Goal: Information Seeking & Learning: Check status

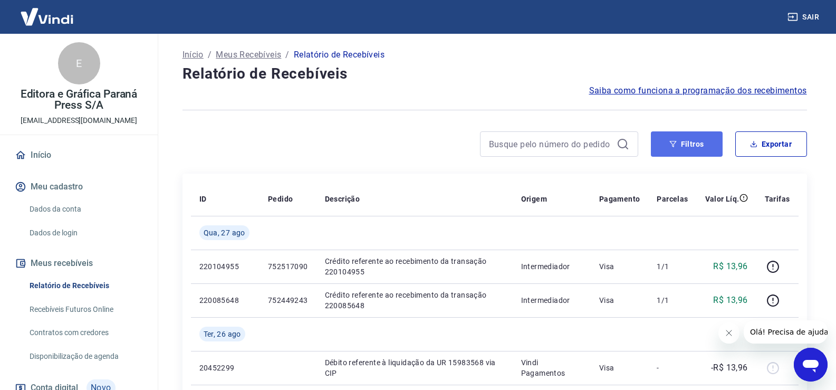
click at [691, 147] on button "Filtros" at bounding box center [687, 143] width 72 height 25
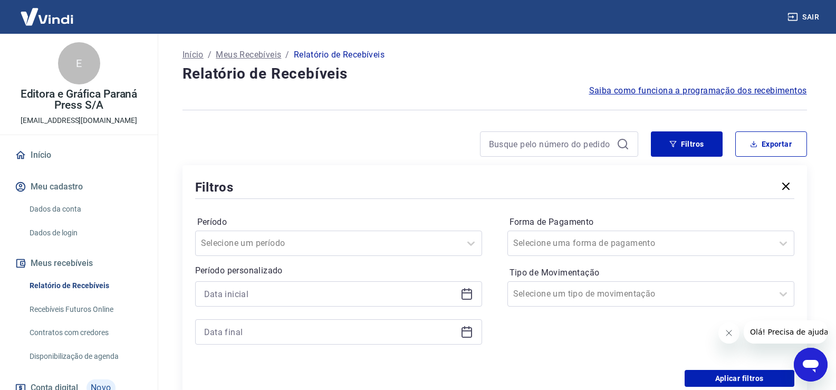
click at [468, 294] on icon at bounding box center [466, 293] width 13 height 13
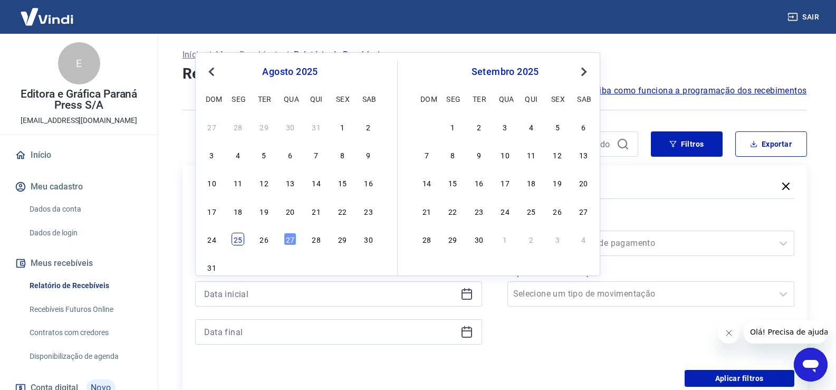
click at [238, 240] on div "25" at bounding box center [237, 239] width 13 height 13
type input "[DATE]"
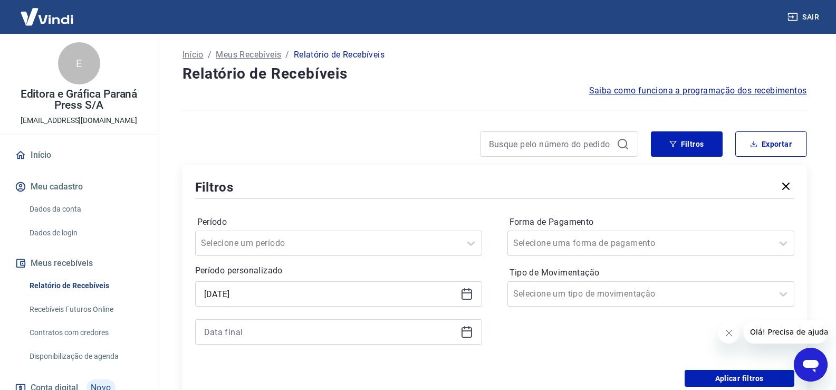
click at [467, 334] on icon at bounding box center [466, 331] width 13 height 13
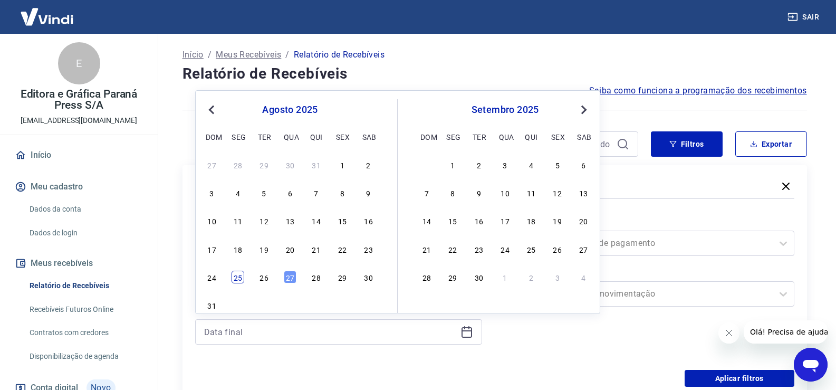
click at [237, 275] on div "25" at bounding box center [237, 276] width 13 height 13
type input "[DATE]"
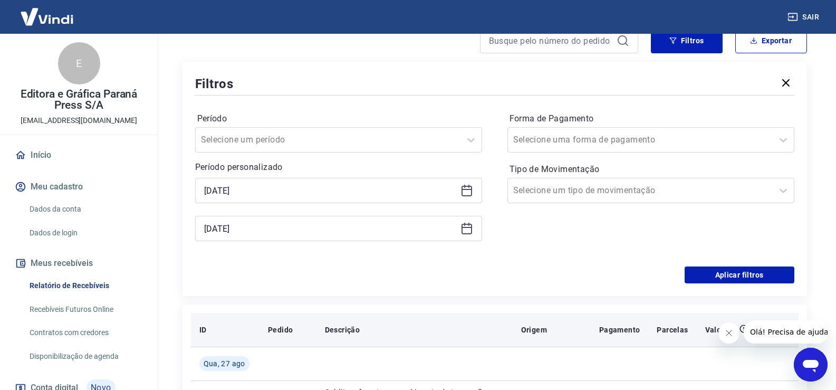
scroll to position [105, 0]
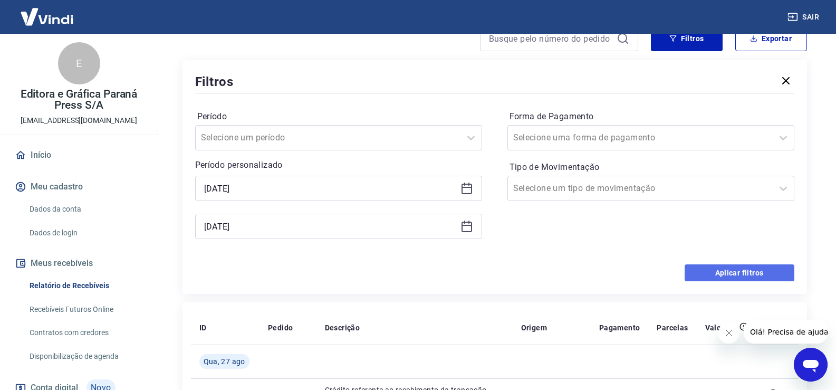
click at [718, 268] on button "Aplicar filtros" at bounding box center [739, 272] width 110 height 17
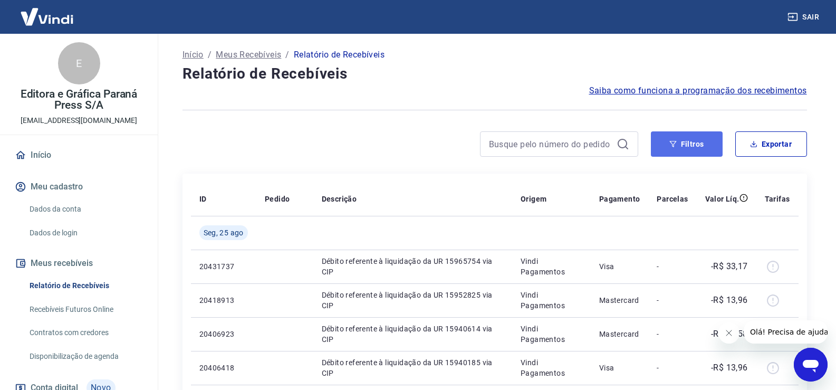
click at [691, 140] on button "Filtros" at bounding box center [687, 143] width 72 height 25
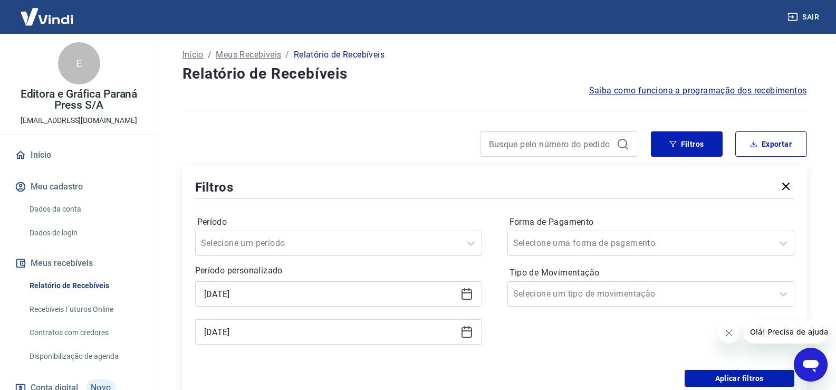
click at [463, 295] on icon at bounding box center [466, 293] width 13 height 13
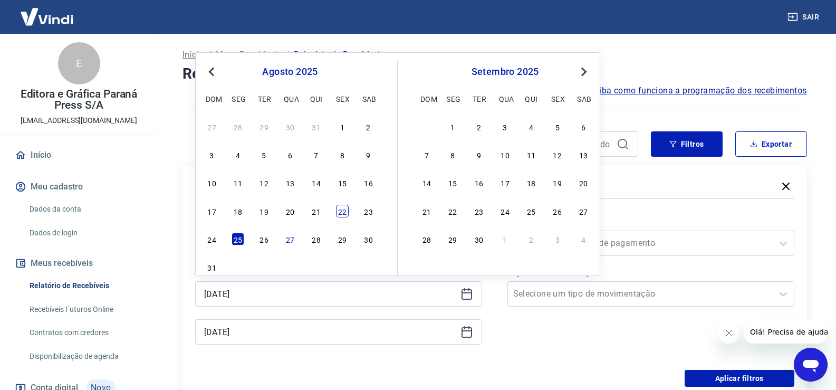
click at [341, 210] on div "22" at bounding box center [342, 211] width 13 height 13
type input "[DATE]"
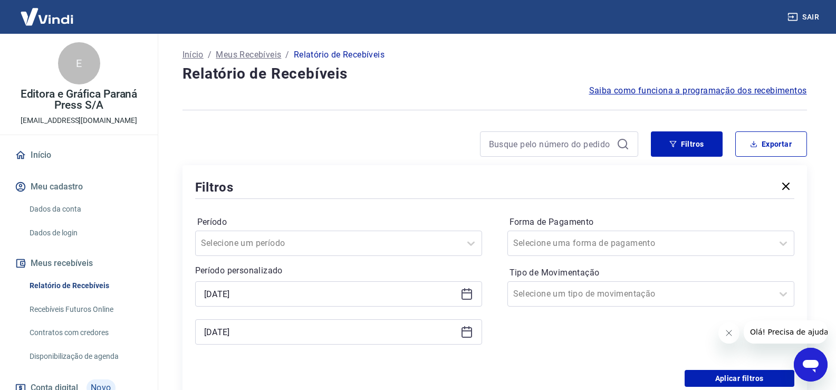
click at [468, 332] on icon at bounding box center [466, 331] width 13 height 13
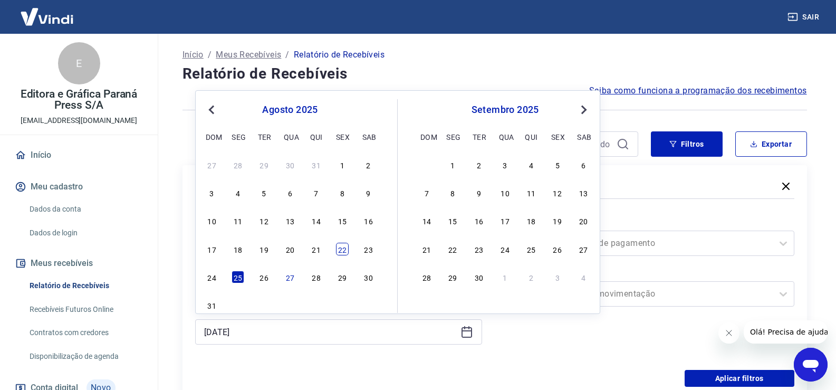
click at [344, 248] on div "22" at bounding box center [342, 249] width 13 height 13
type input "[DATE]"
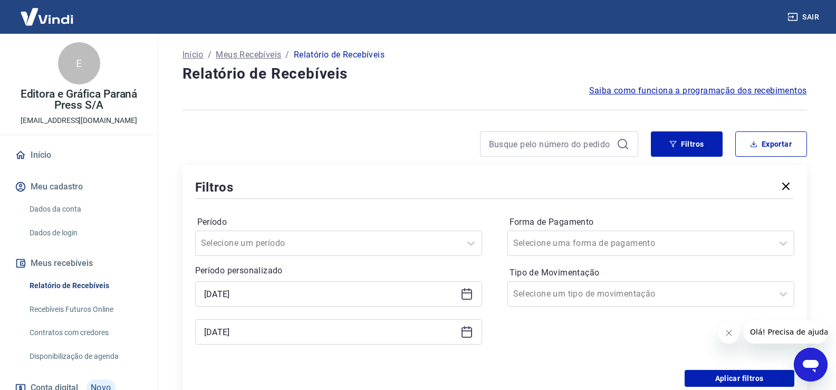
scroll to position [105, 0]
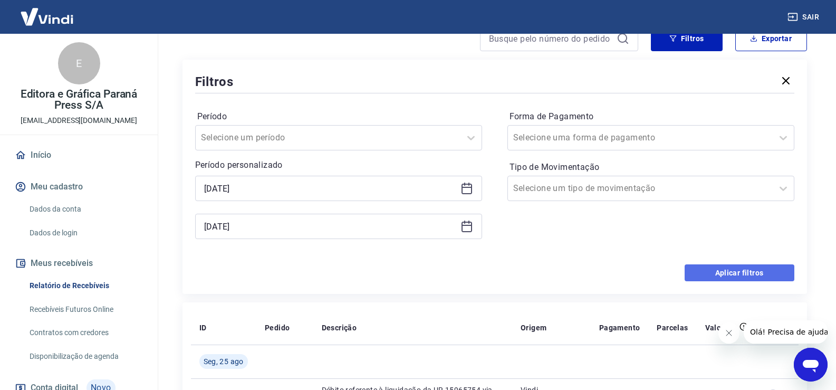
click at [718, 270] on button "Aplicar filtros" at bounding box center [739, 272] width 110 height 17
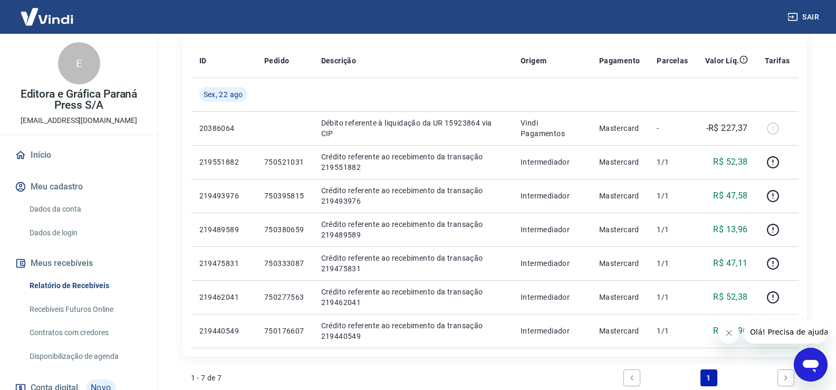
scroll to position [158, 0]
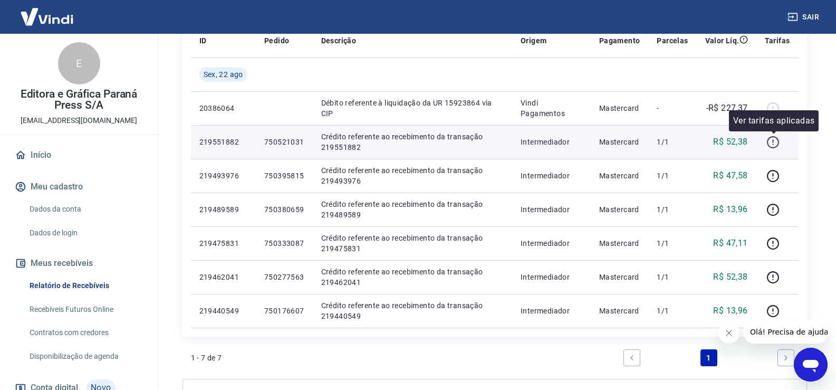
click at [773, 140] on icon "button" at bounding box center [772, 140] width 1 height 3
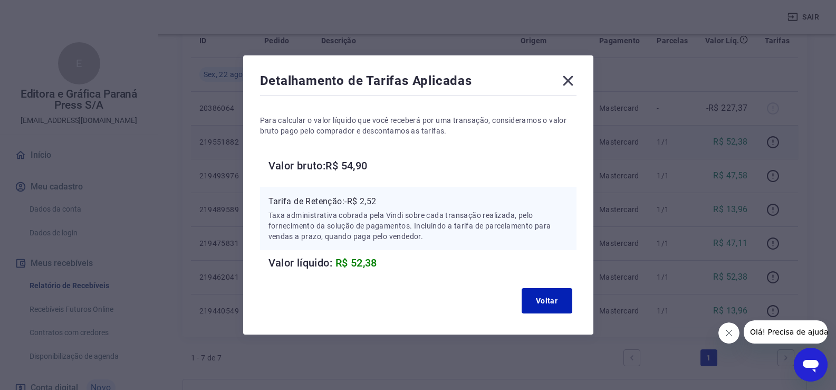
click at [567, 79] on icon at bounding box center [567, 80] width 17 height 17
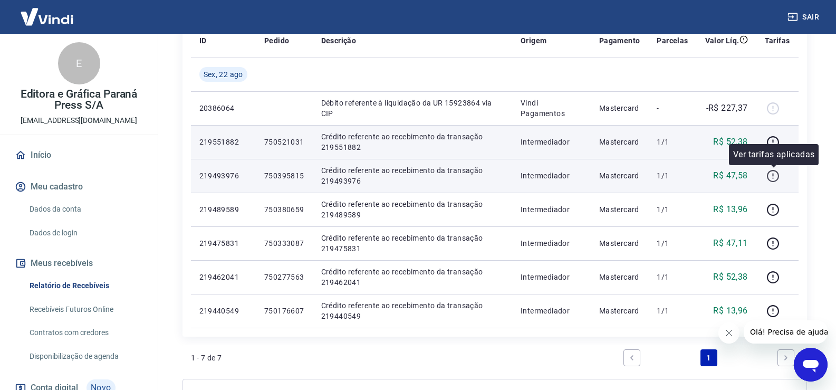
click at [773, 173] on icon "button" at bounding box center [772, 175] width 13 height 13
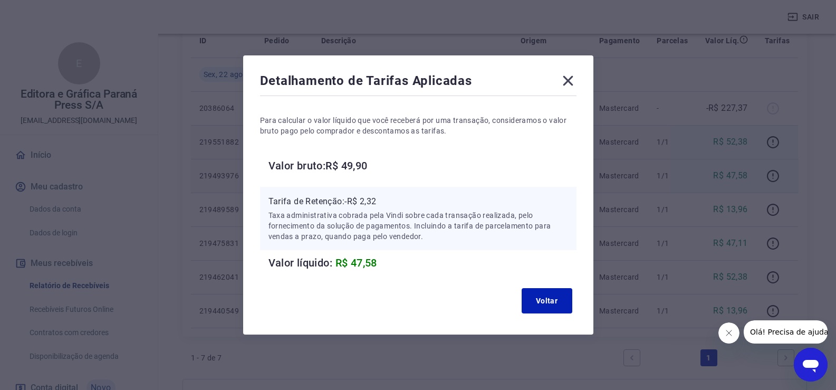
click at [572, 82] on icon at bounding box center [568, 81] width 10 height 10
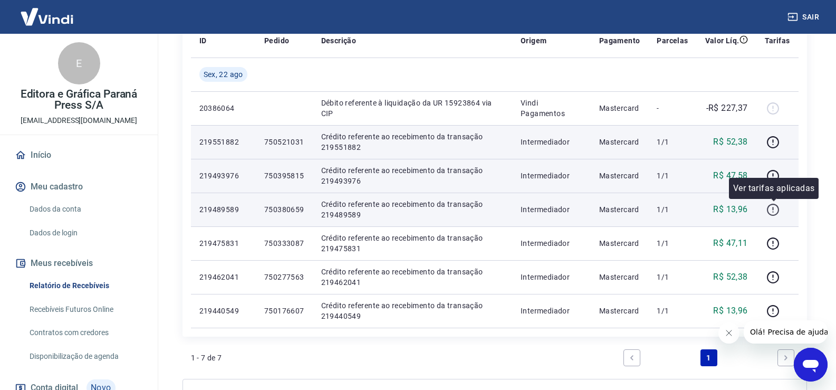
click at [771, 209] on icon "button" at bounding box center [772, 209] width 13 height 13
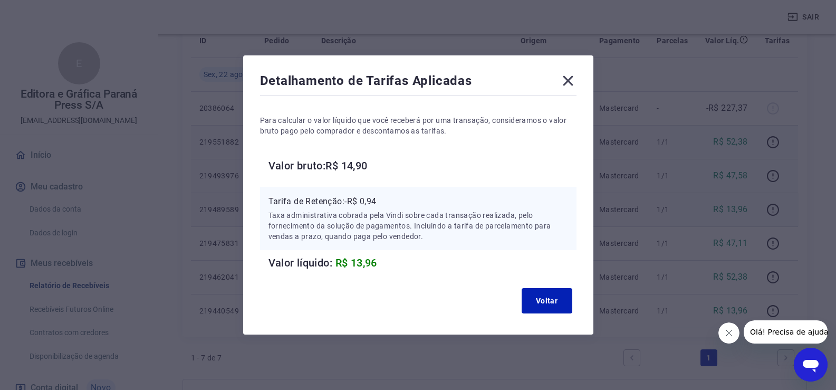
click at [569, 81] on icon at bounding box center [567, 80] width 17 height 17
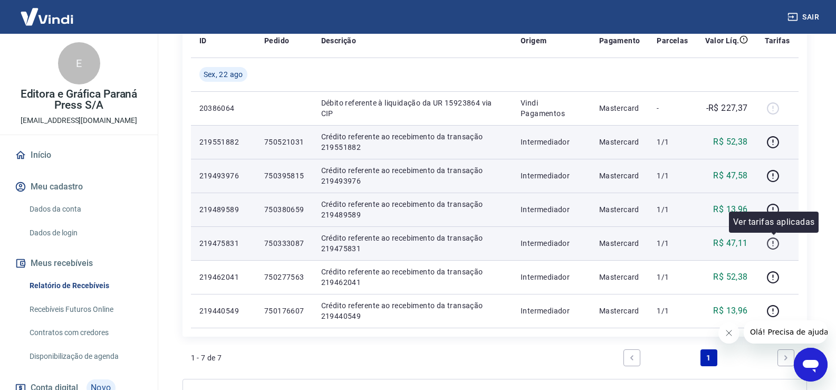
click at [773, 244] on icon "button" at bounding box center [772, 243] width 13 height 13
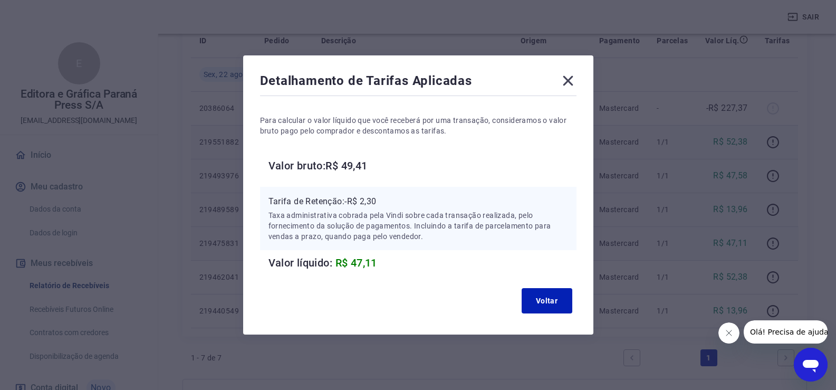
click at [566, 79] on icon at bounding box center [567, 80] width 17 height 17
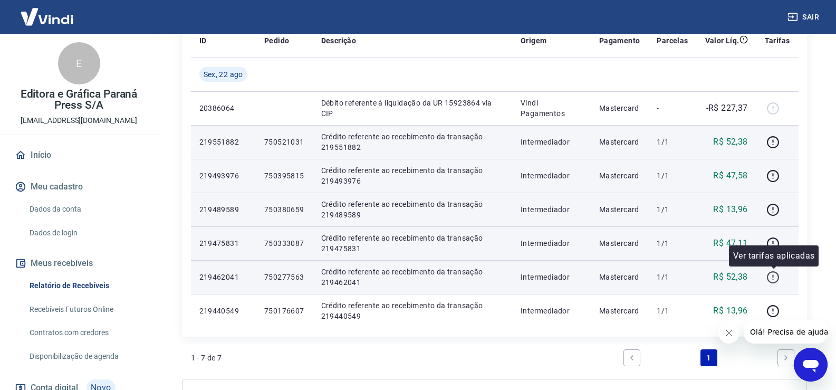
click at [775, 276] on icon "button" at bounding box center [772, 276] width 13 height 13
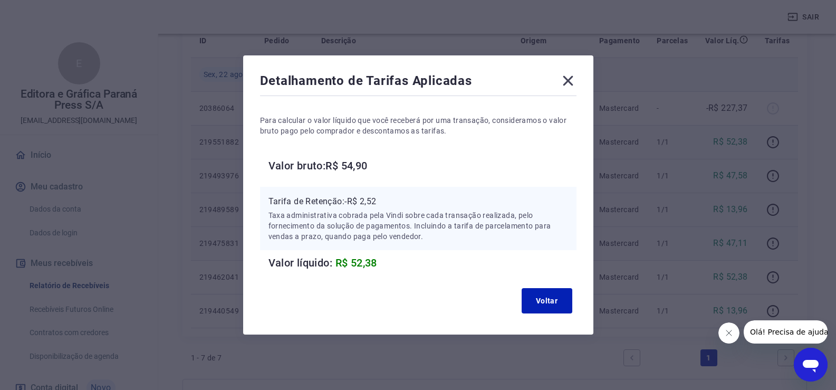
click at [572, 79] on icon at bounding box center [567, 80] width 17 height 17
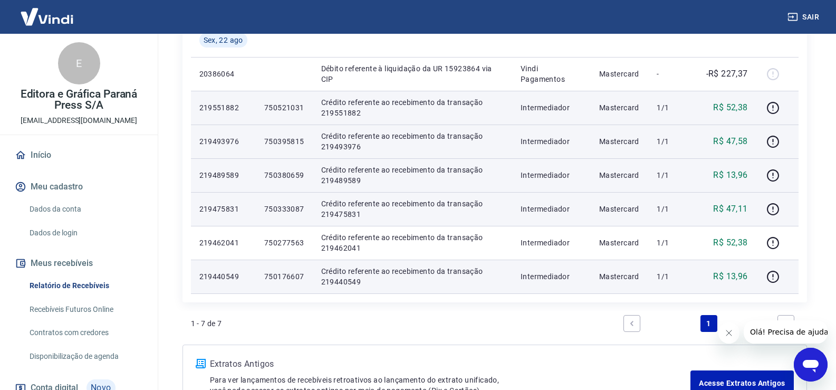
scroll to position [211, 0]
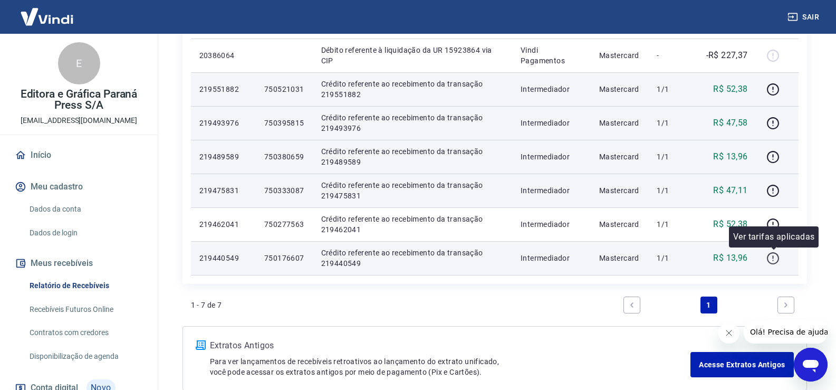
click at [772, 258] on icon "button" at bounding box center [772, 257] width 13 height 13
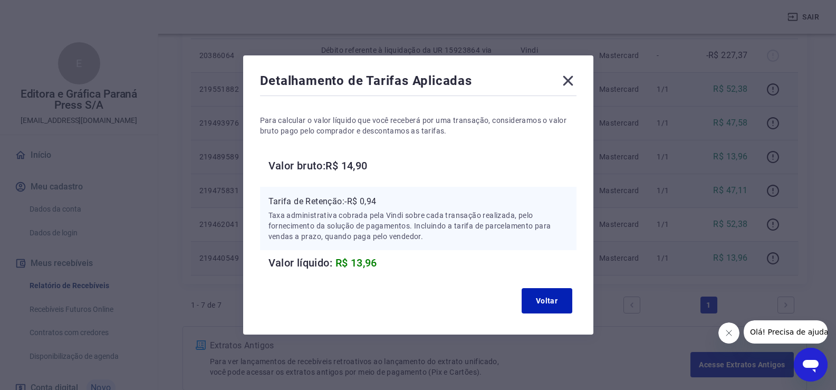
click at [570, 83] on icon at bounding box center [567, 80] width 17 height 17
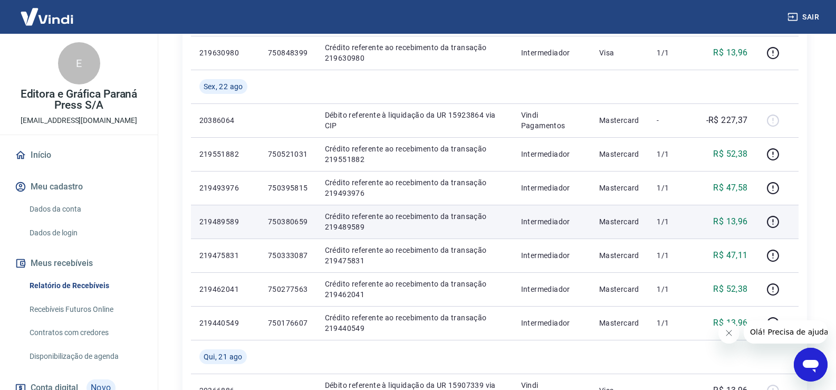
scroll to position [738, 0]
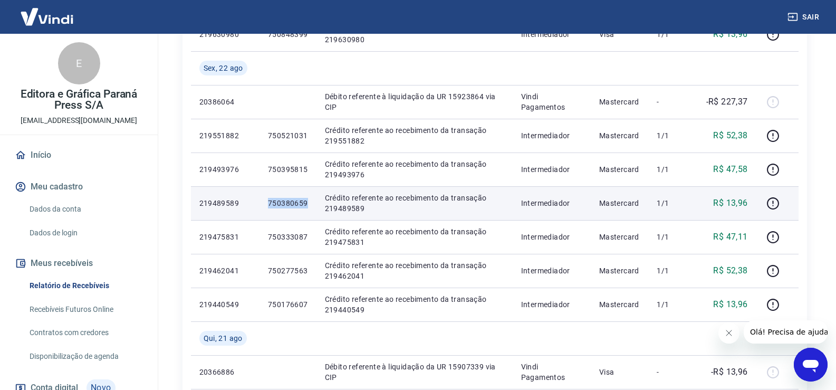
drag, startPoint x: 269, startPoint y: 204, endPoint x: 308, endPoint y: 202, distance: 39.0
click at [308, 202] on td "750380659" at bounding box center [287, 203] width 57 height 34
copy p "750380659"
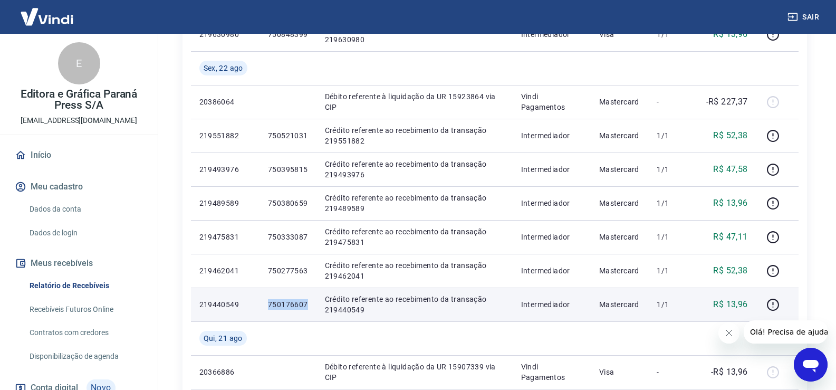
drag, startPoint x: 276, startPoint y: 304, endPoint x: 307, endPoint y: 304, distance: 31.6
click at [307, 304] on td "750176607" at bounding box center [287, 304] width 57 height 34
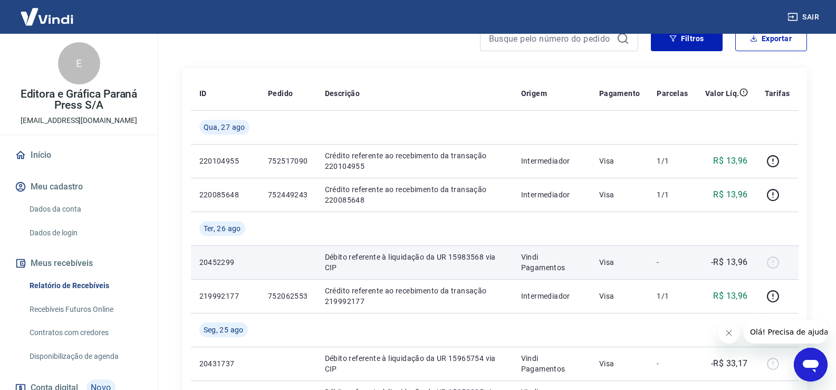
scroll to position [158, 0]
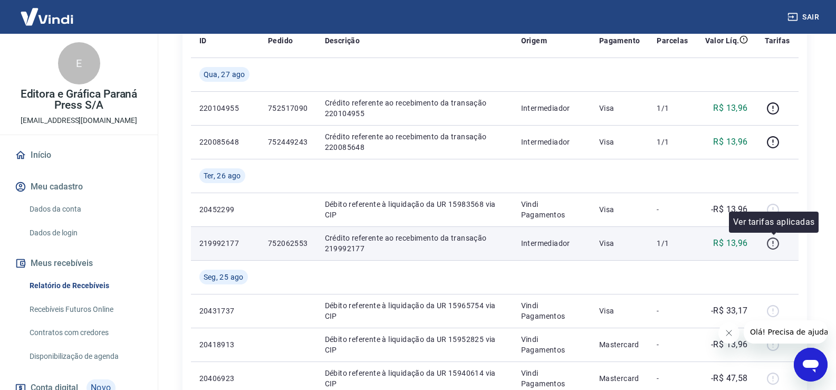
click at [772, 245] on icon "button" at bounding box center [772, 243] width 13 height 13
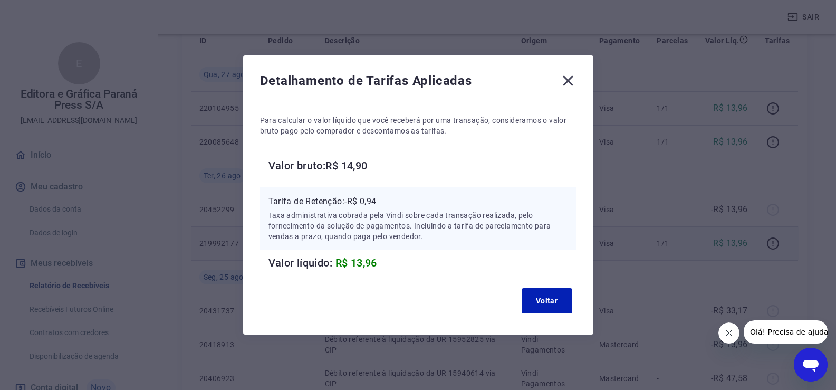
click at [572, 76] on icon at bounding box center [567, 80] width 17 height 17
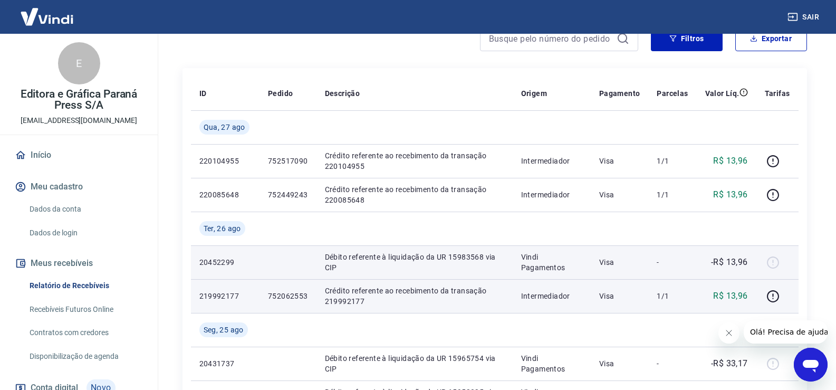
scroll to position [211, 0]
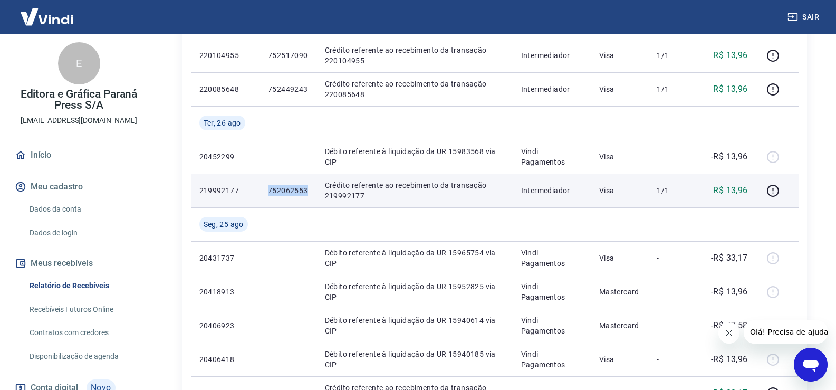
drag, startPoint x: 268, startPoint y: 188, endPoint x: 307, endPoint y: 192, distance: 39.3
click at [307, 192] on td "752062553" at bounding box center [287, 190] width 57 height 34
copy p "752062553"
